Goal: Information Seeking & Learning: Learn about a topic

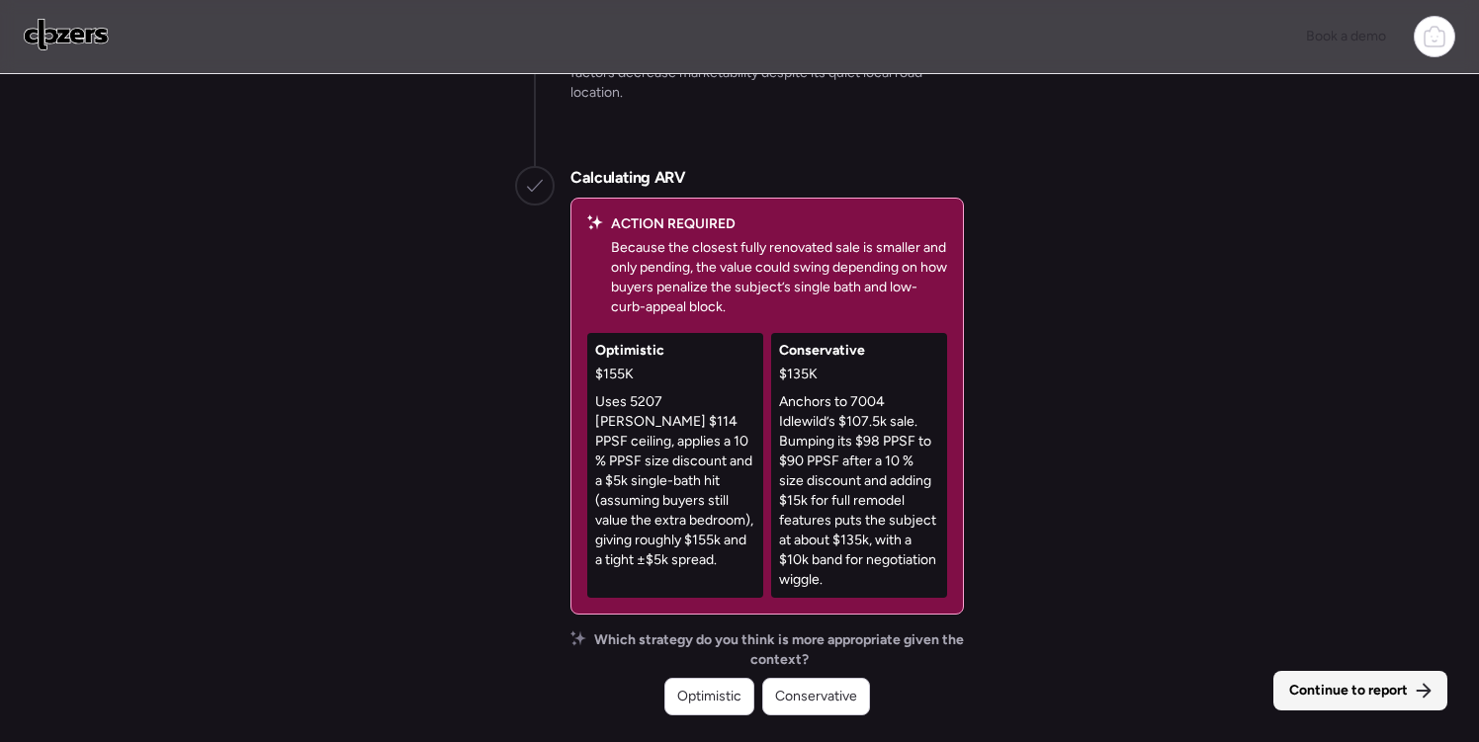
click at [1351, 697] on span "Continue to report" at bounding box center [1348, 691] width 119 height 20
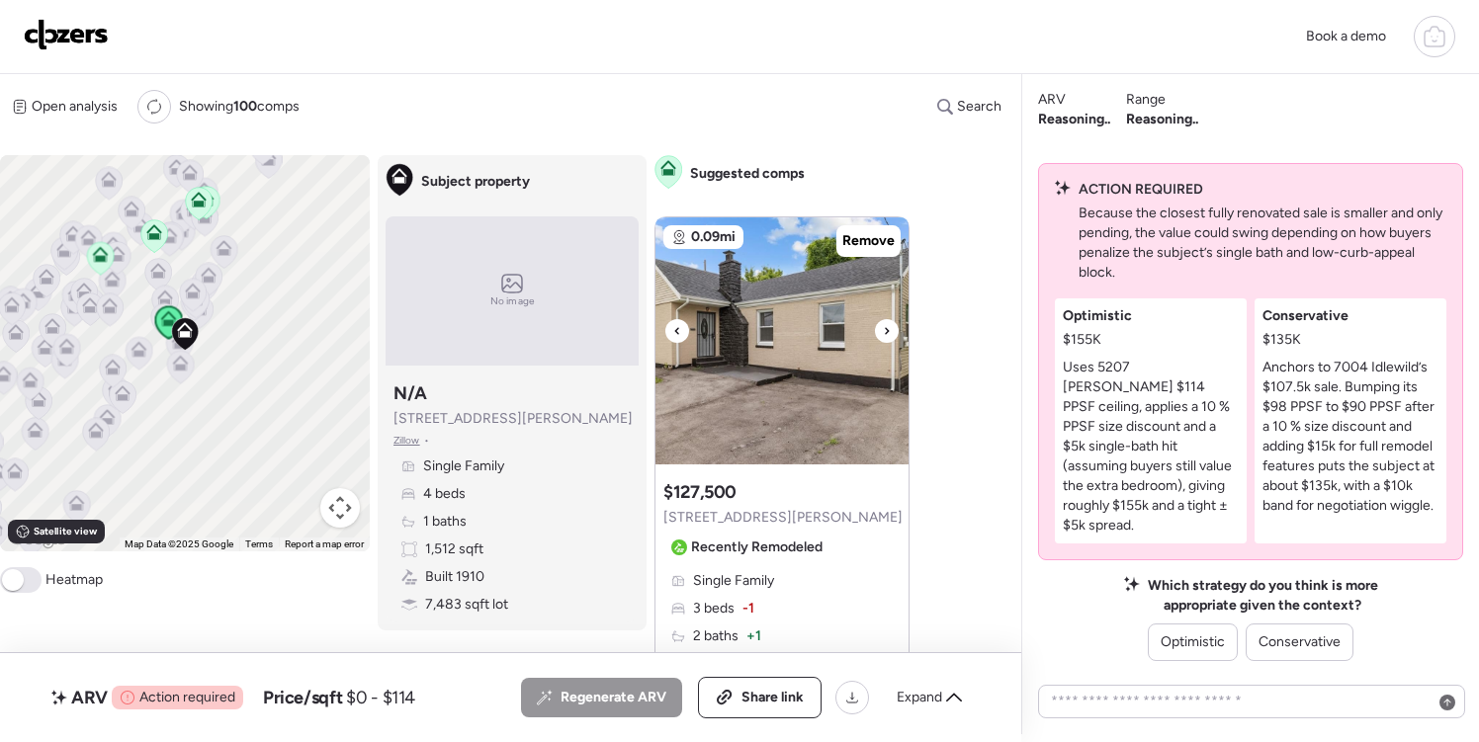
click at [889, 331] on icon at bounding box center [887, 331] width 8 height 24
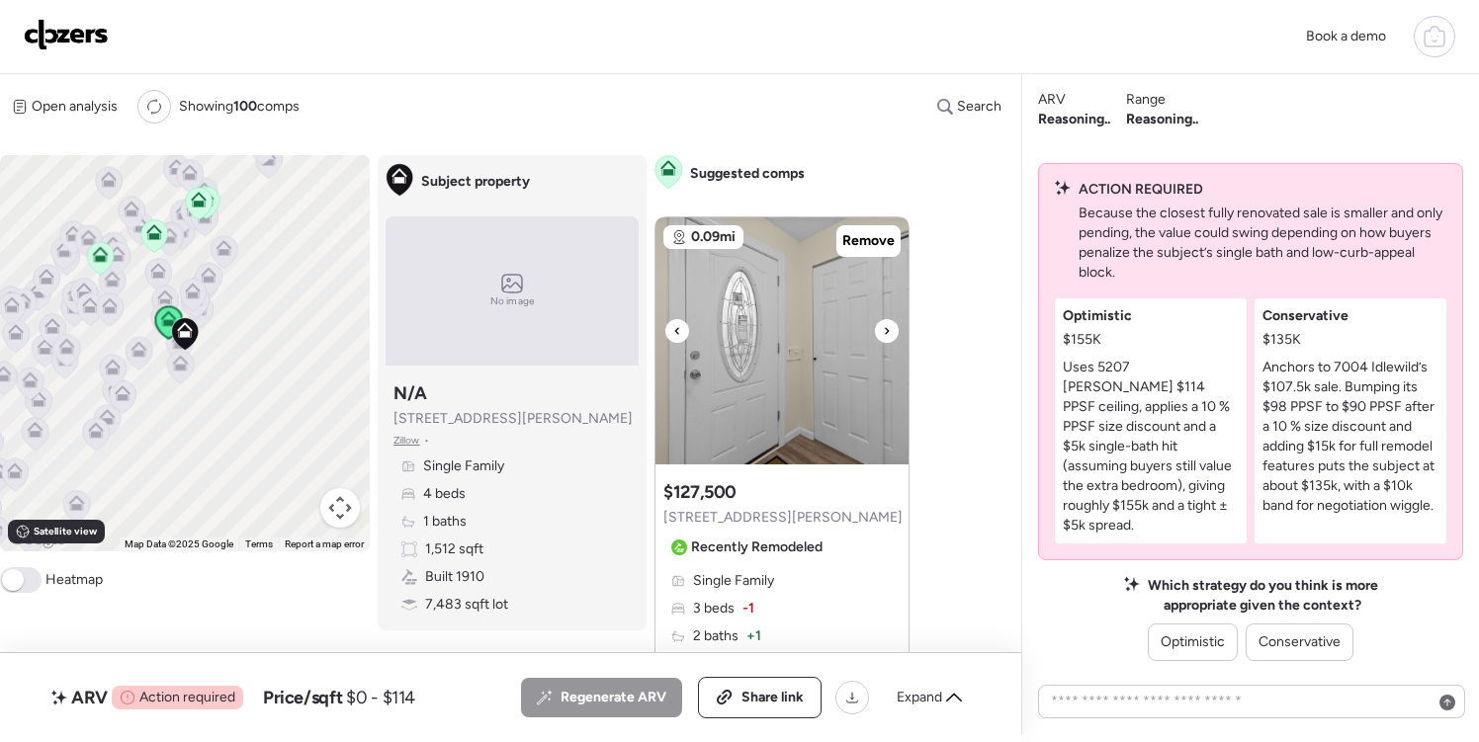
click at [889, 331] on icon at bounding box center [887, 331] width 8 height 24
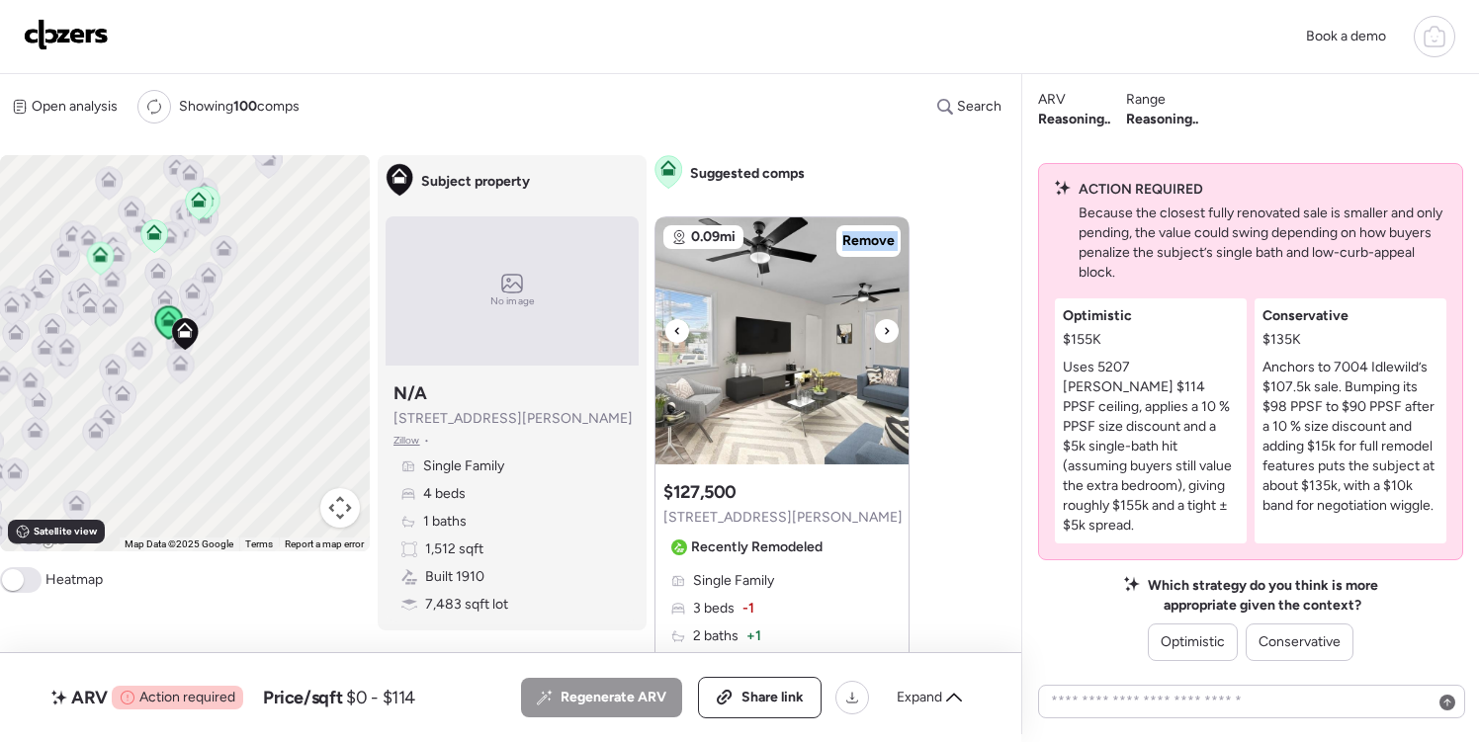
click at [889, 331] on icon at bounding box center [887, 331] width 8 height 24
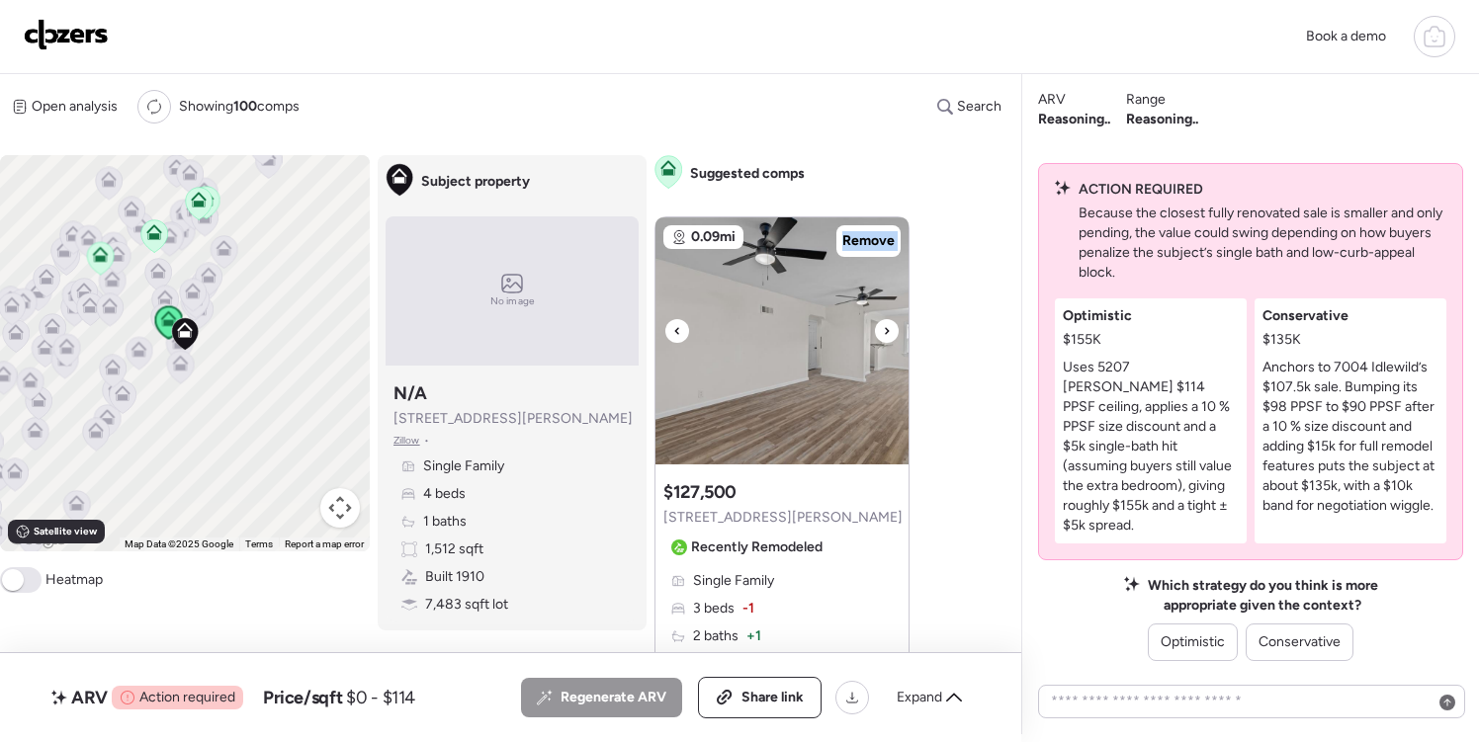
click at [889, 331] on icon at bounding box center [887, 331] width 8 height 24
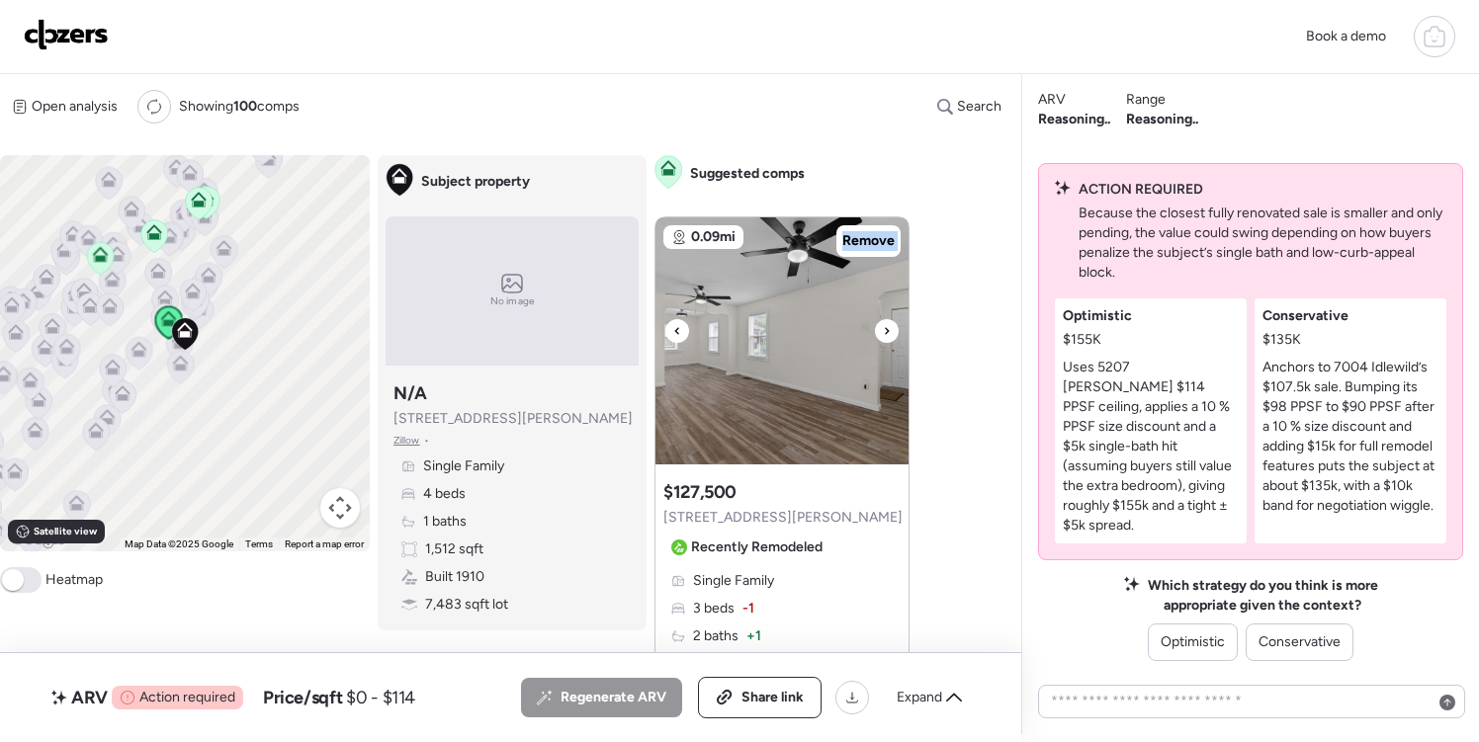
click at [889, 331] on icon at bounding box center [887, 331] width 8 height 24
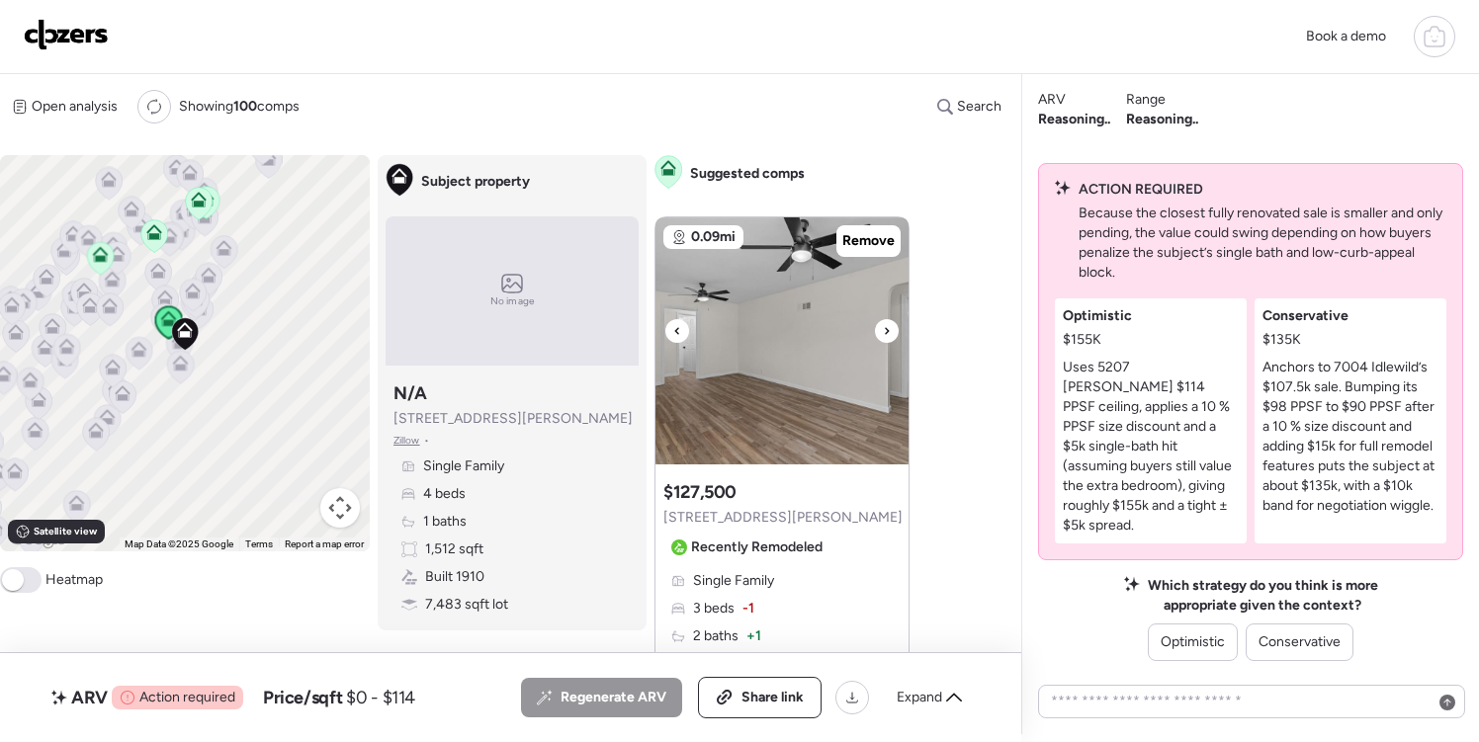
click at [889, 331] on icon at bounding box center [887, 331] width 8 height 24
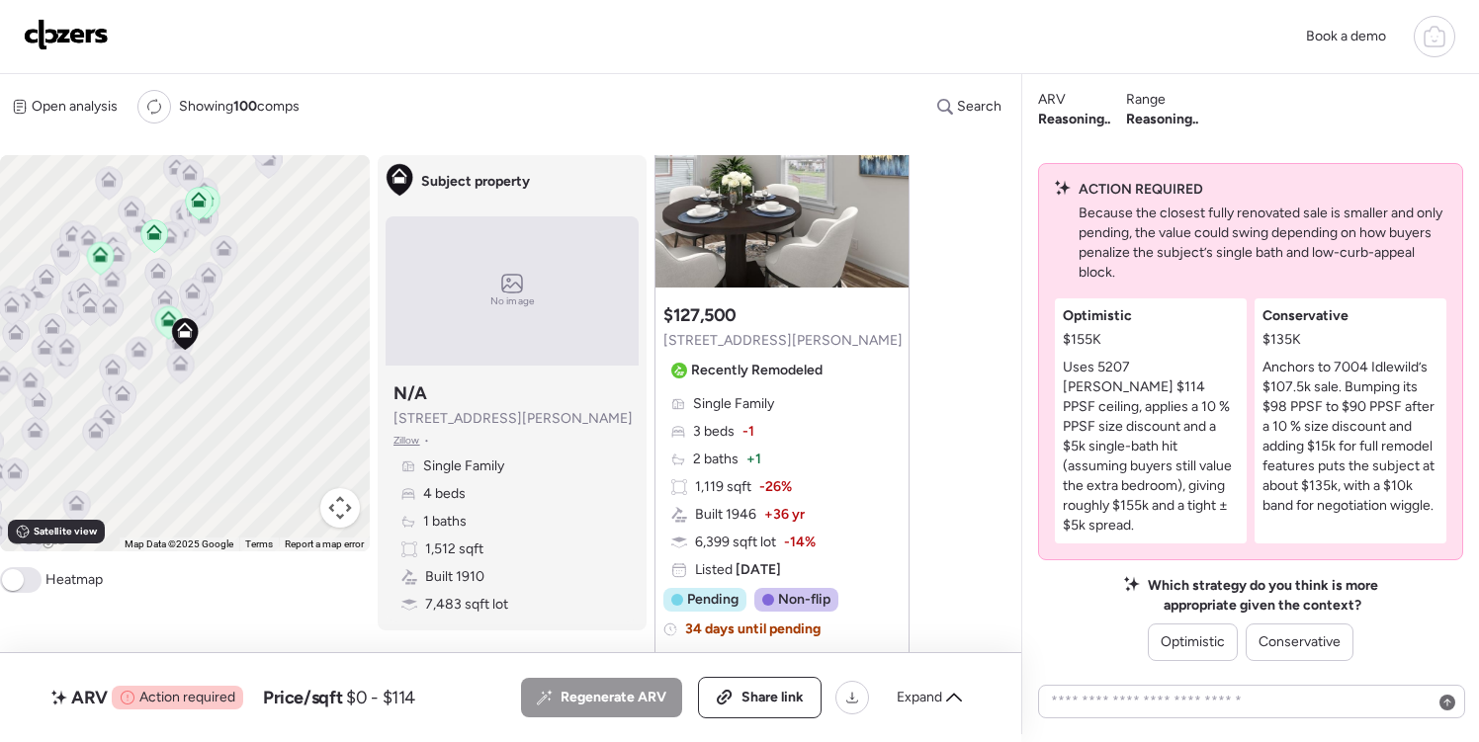
scroll to position [194, 0]
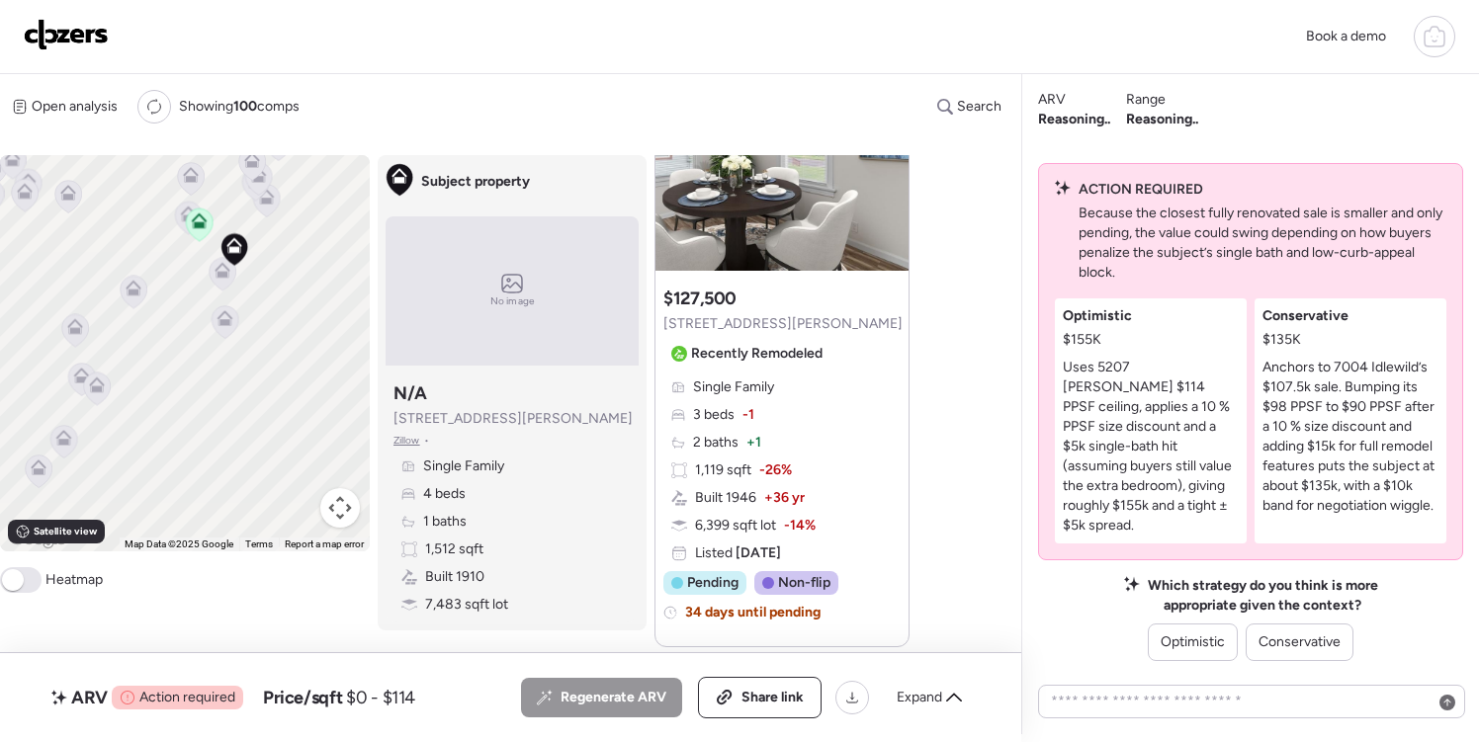
click at [30, 581] on span at bounding box center [21, 580] width 42 height 26
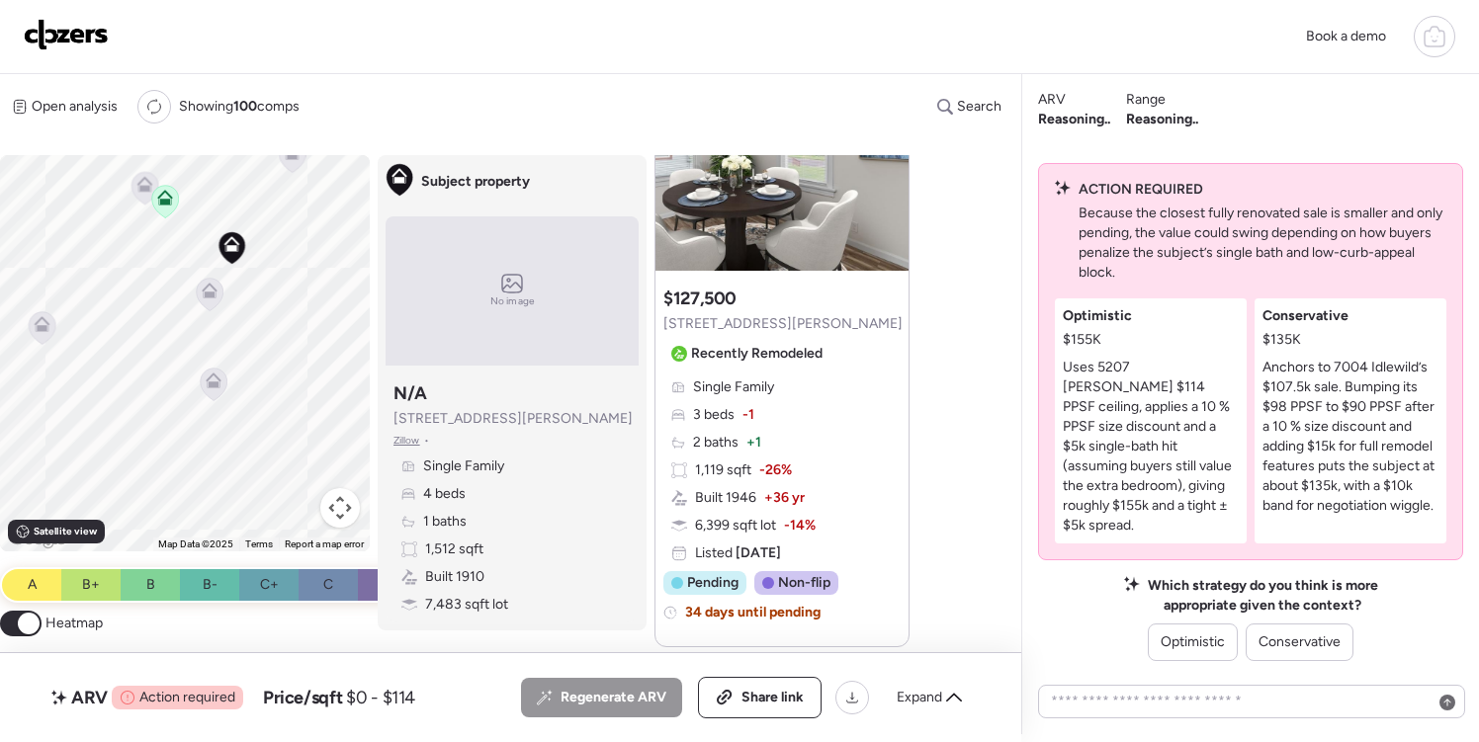
click at [164, 209] on icon at bounding box center [165, 201] width 27 height 33
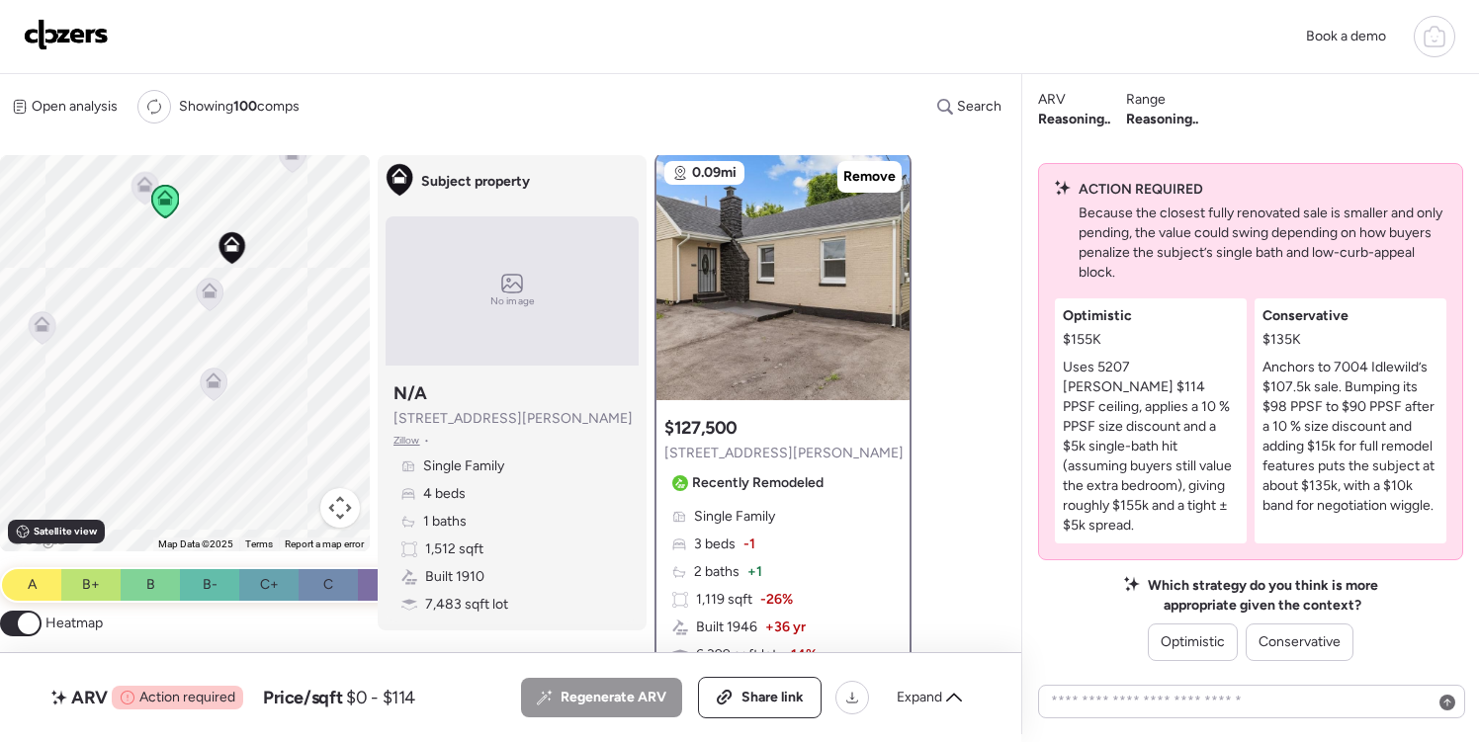
scroll to position [0, 0]
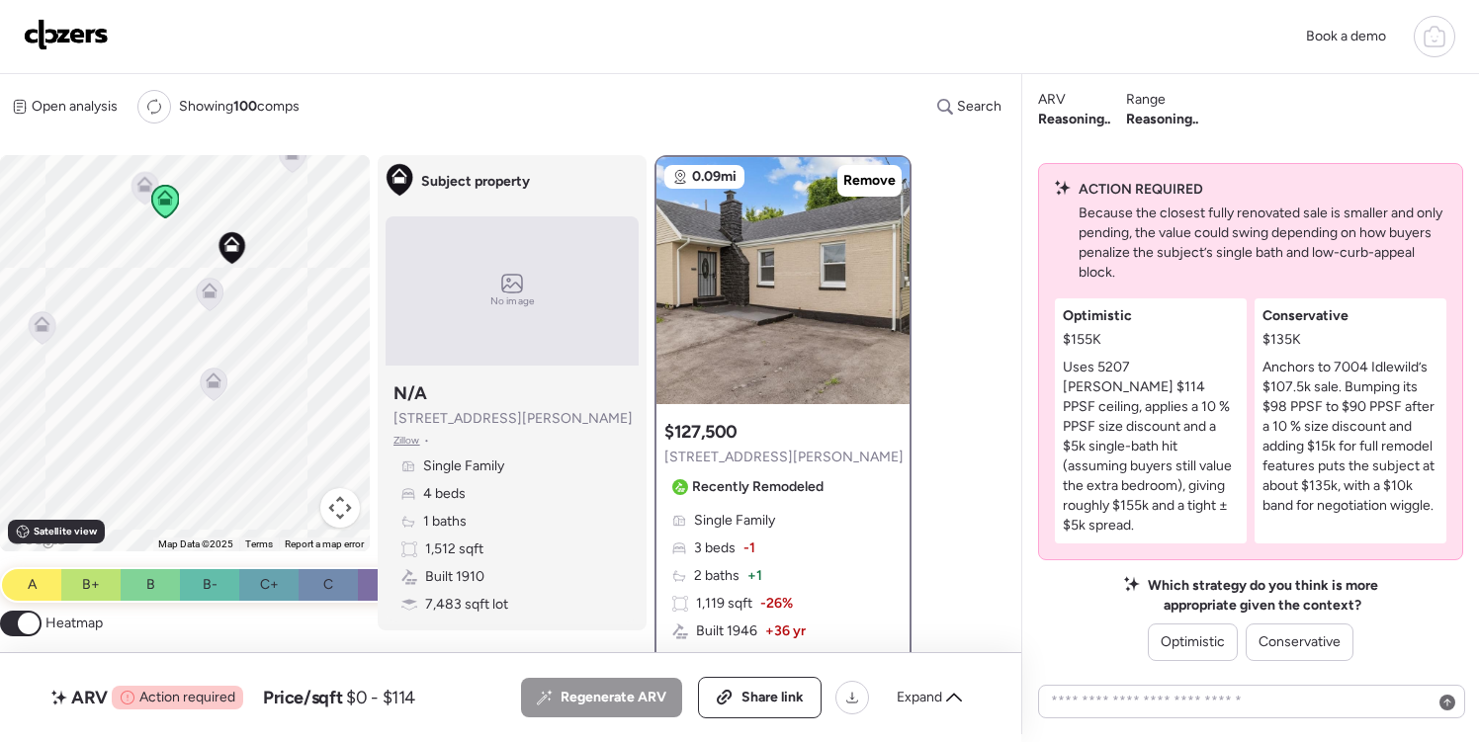
click at [141, 188] on icon at bounding box center [144, 188] width 13 height 6
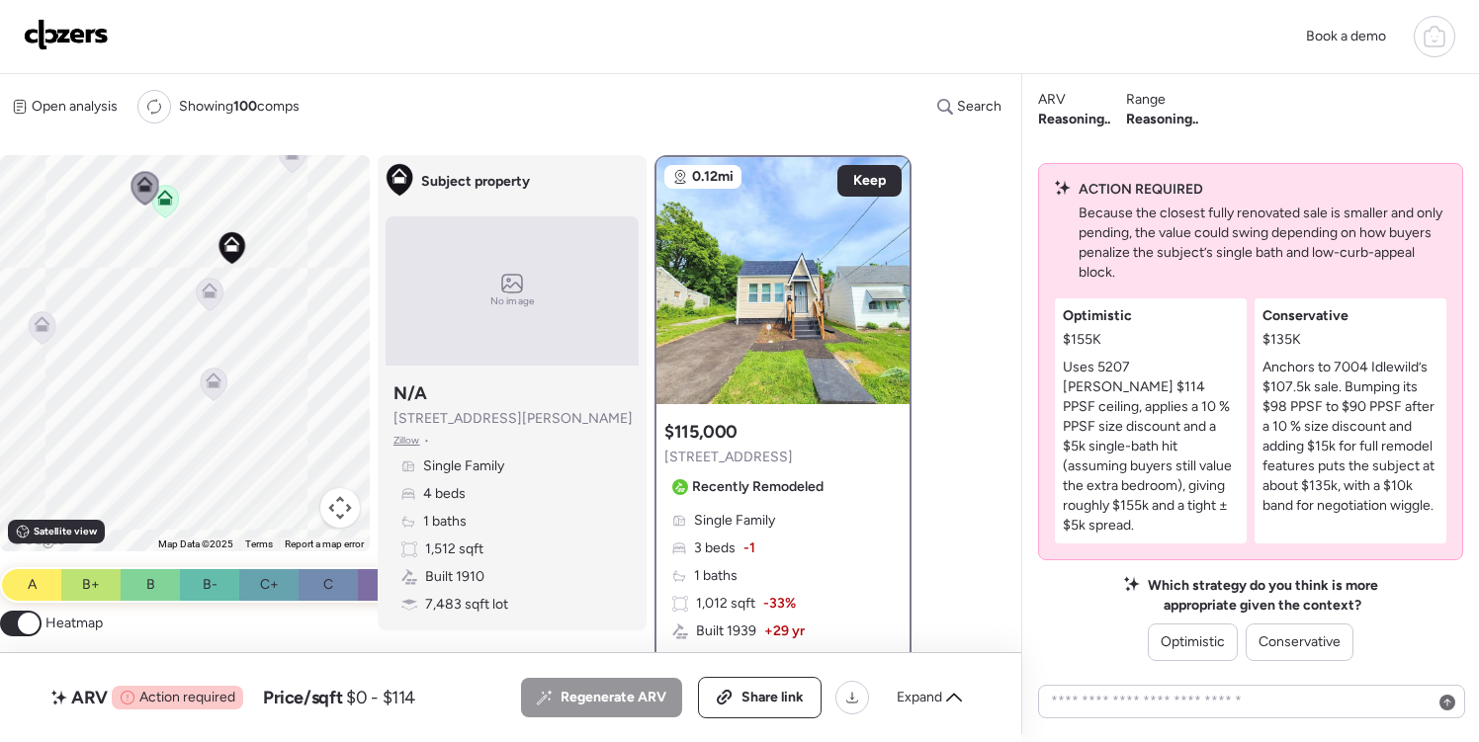
click at [292, 165] on icon at bounding box center [292, 155] width 27 height 33
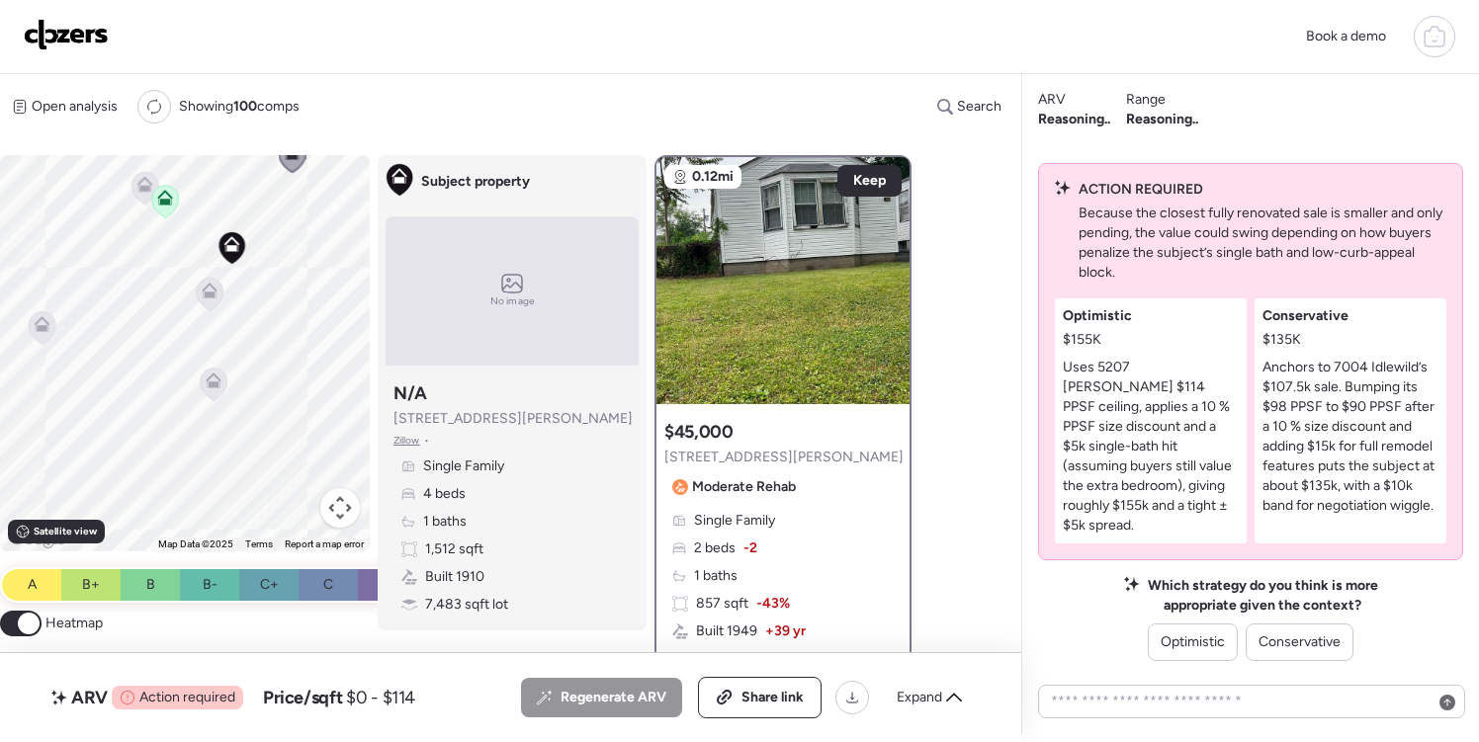
click at [208, 293] on icon at bounding box center [209, 295] width 13 height 6
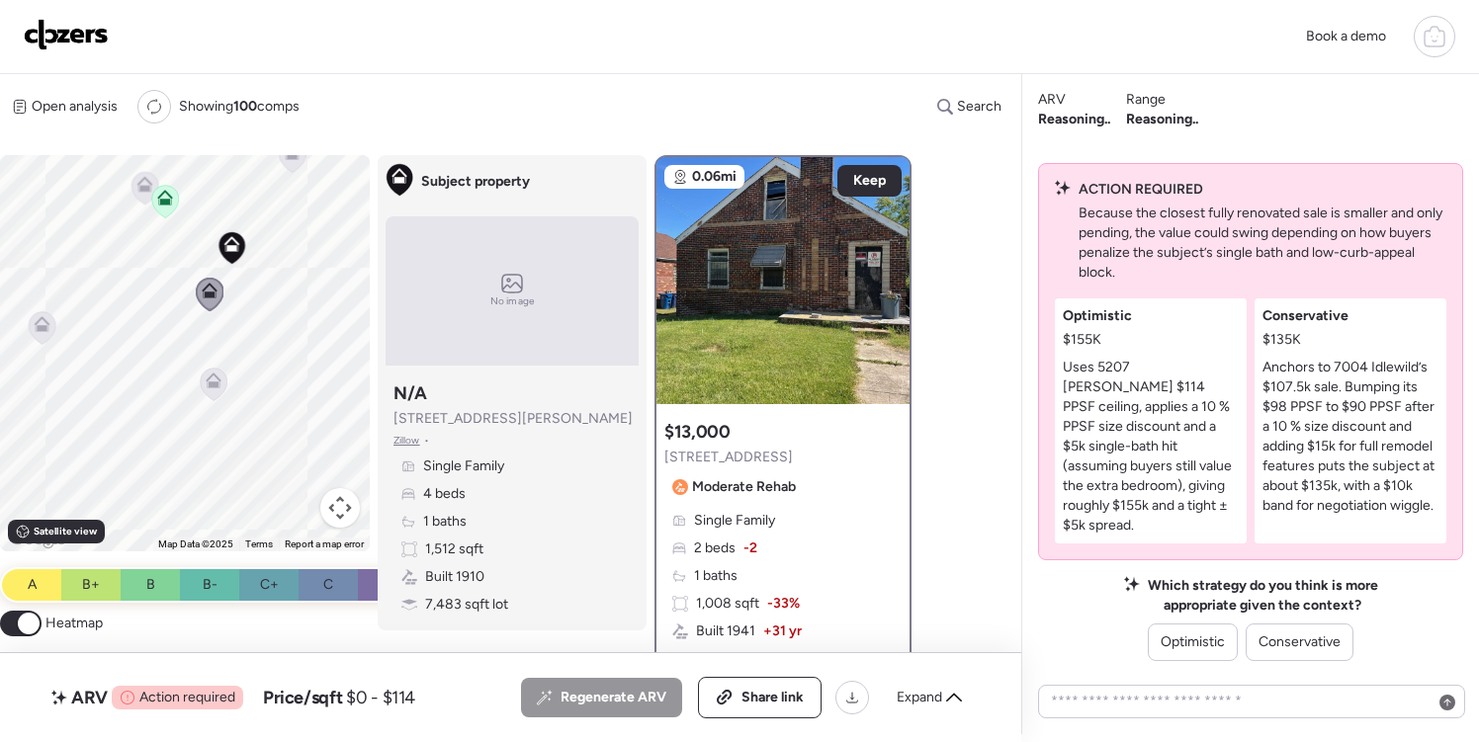
click at [218, 378] on icon at bounding box center [214, 381] width 16 height 16
